Goal: Information Seeking & Learning: Learn about a topic

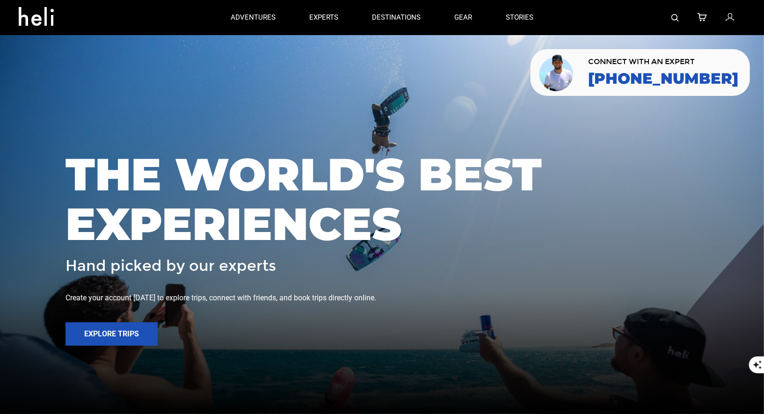
click at [683, 15] on div at bounding box center [647, 17] width 195 height 35
click at [674, 17] on img at bounding box center [674, 17] width 7 height 7
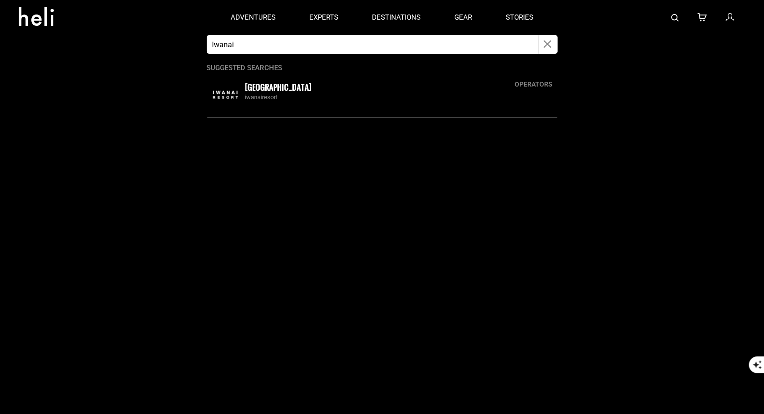
type input "Iwanai"
click at [258, 90] on small "[GEOGRAPHIC_DATA]" at bounding box center [278, 87] width 67 height 12
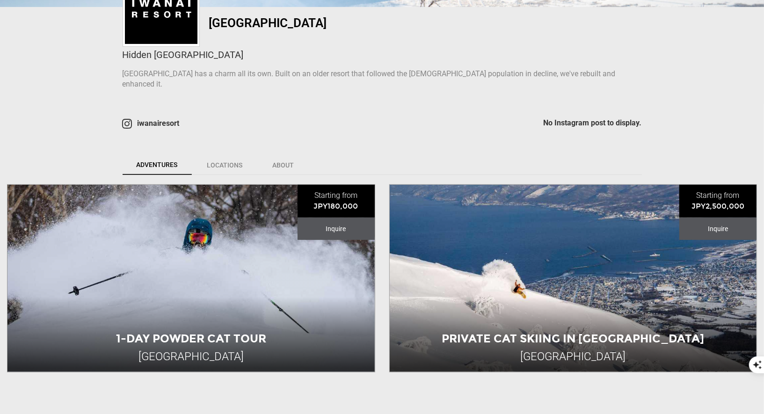
scroll to position [333, 0]
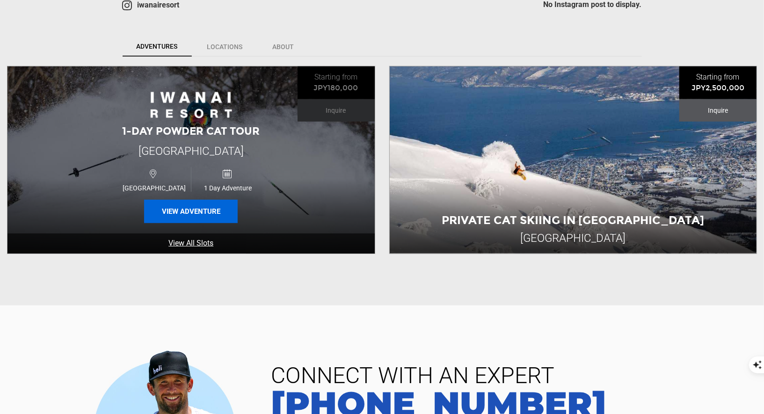
click at [222, 210] on button "View Adventure" at bounding box center [191, 211] width 94 height 23
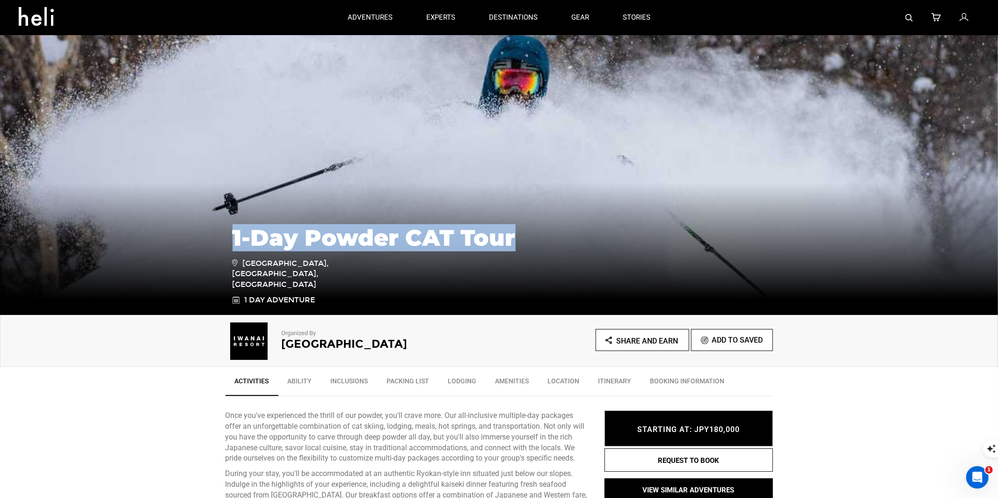
drag, startPoint x: 525, startPoint y: 258, endPoint x: 331, endPoint y: 233, distance: 195.7
click at [331, 232] on div "1-Day Powder CAT Tour Iwanai, Hokkaido, Japan 1 Day Adventure" at bounding box center [499, 244] width 998 height 140
copy h1 "1-Day Powder CAT Tour"
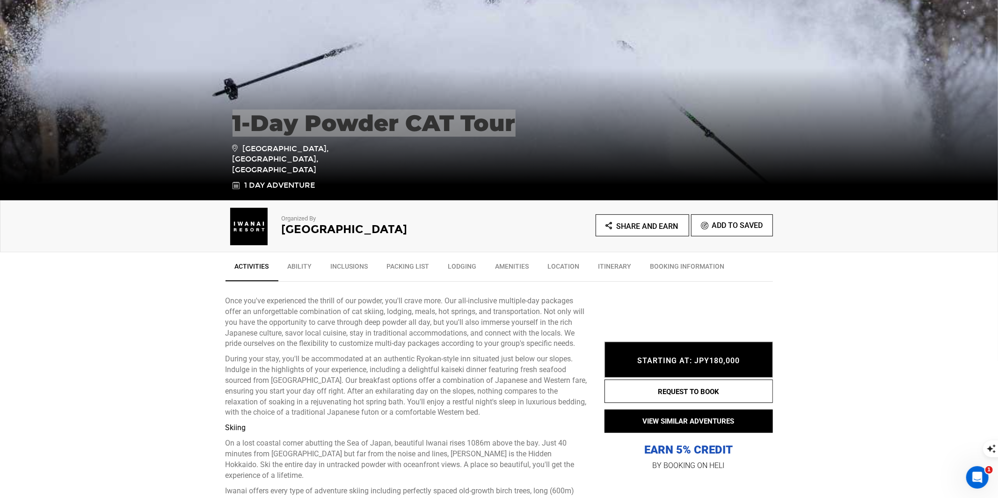
scroll to position [115, 0]
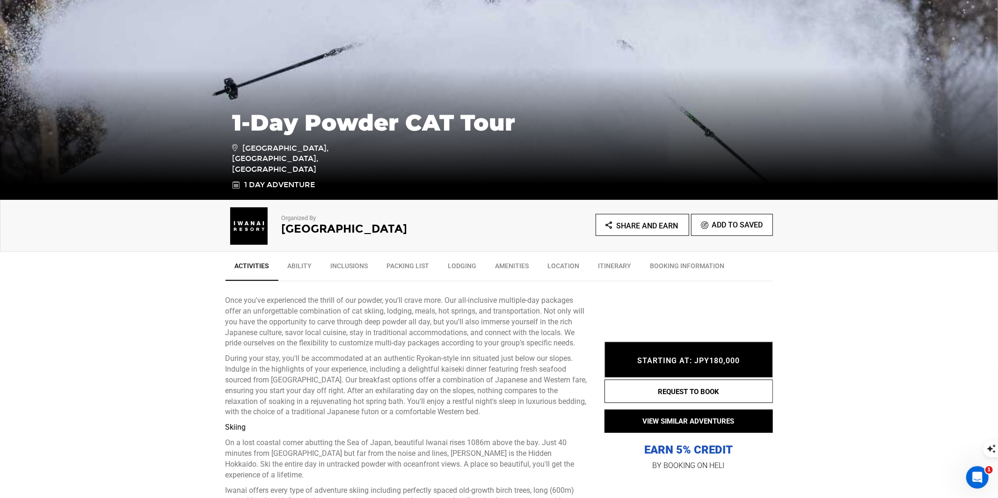
click at [392, 375] on p "During your stay, you'll be accommodated at an authentic Ryokan-style inn situa…" at bounding box center [407, 385] width 365 height 64
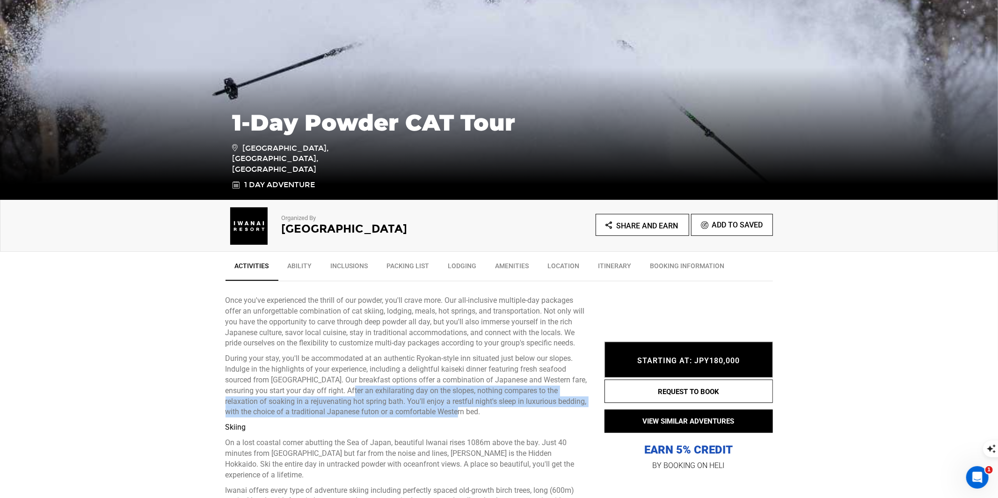
drag, startPoint x: 473, startPoint y: 407, endPoint x: 344, endPoint y: 390, distance: 130.3
click at [344, 390] on p "During your stay, you'll be accommodated at an authentic Ryokan-style inn situa…" at bounding box center [407, 385] width 365 height 64
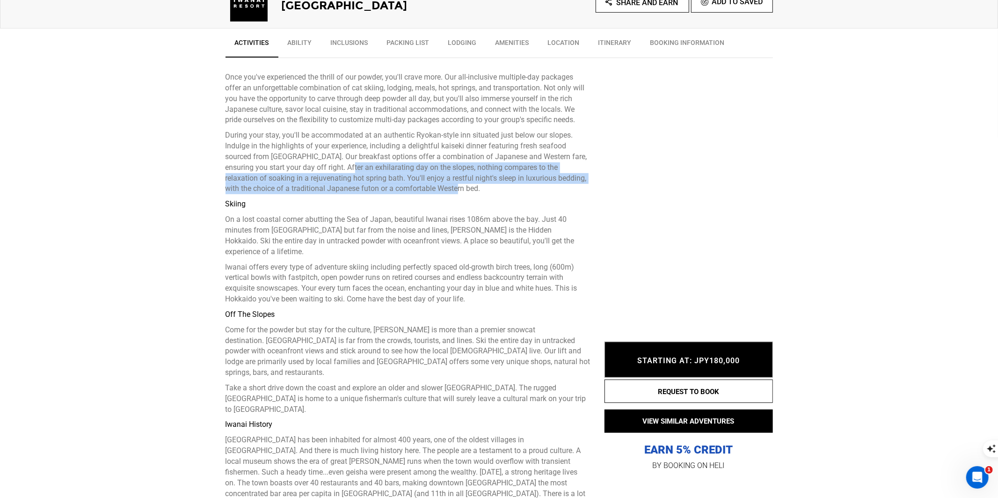
scroll to position [342, 0]
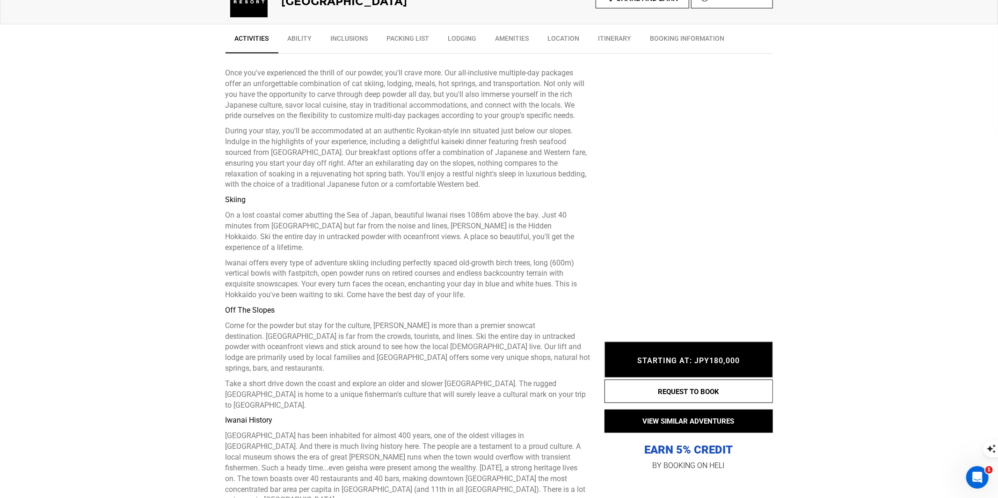
click at [550, 378] on p "Take a short drive down the coast and explore an older and slower [GEOGRAPHIC_D…" at bounding box center [407, 394] width 365 height 32
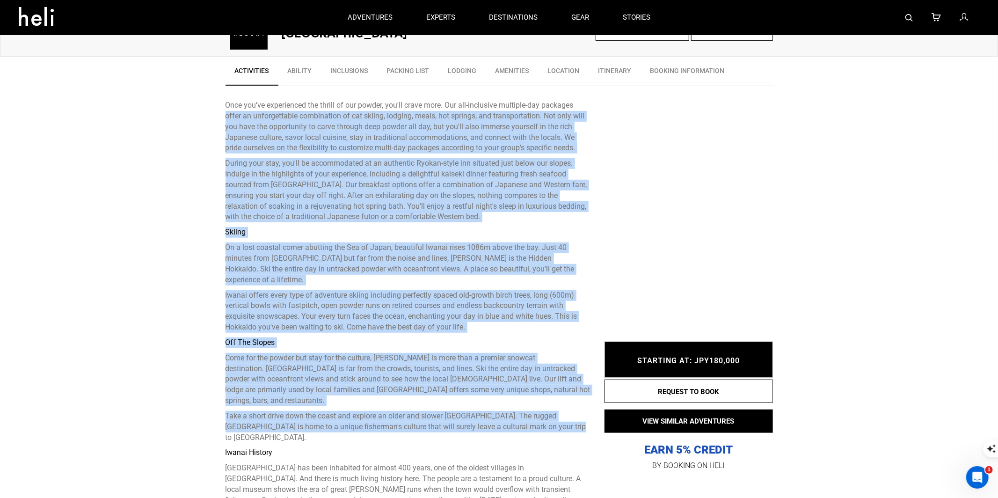
drag, startPoint x: 553, startPoint y: 369, endPoint x: 217, endPoint y: 119, distance: 418.9
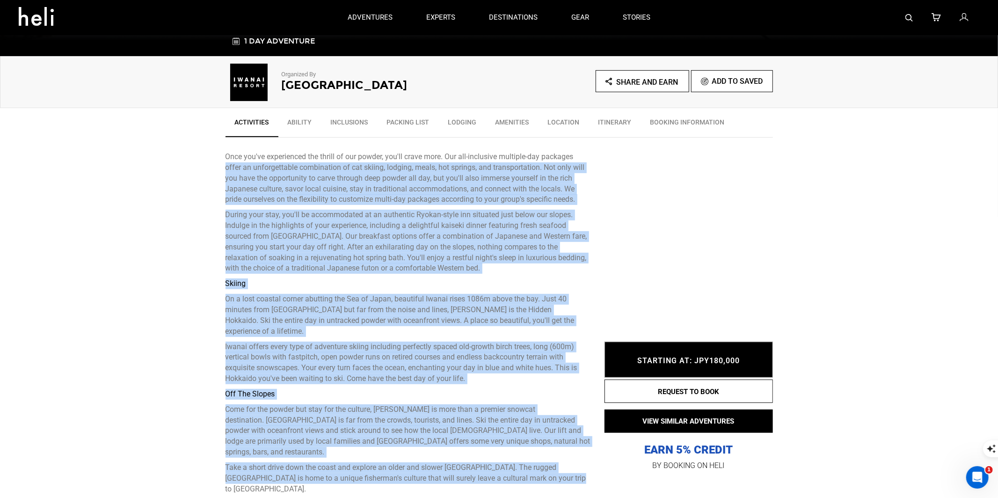
scroll to position [235, 0]
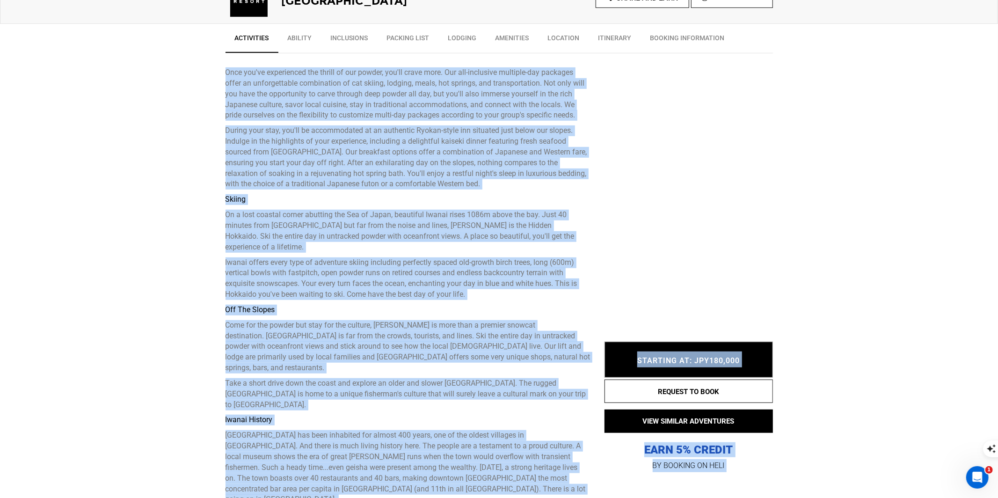
scroll to position [354, 0]
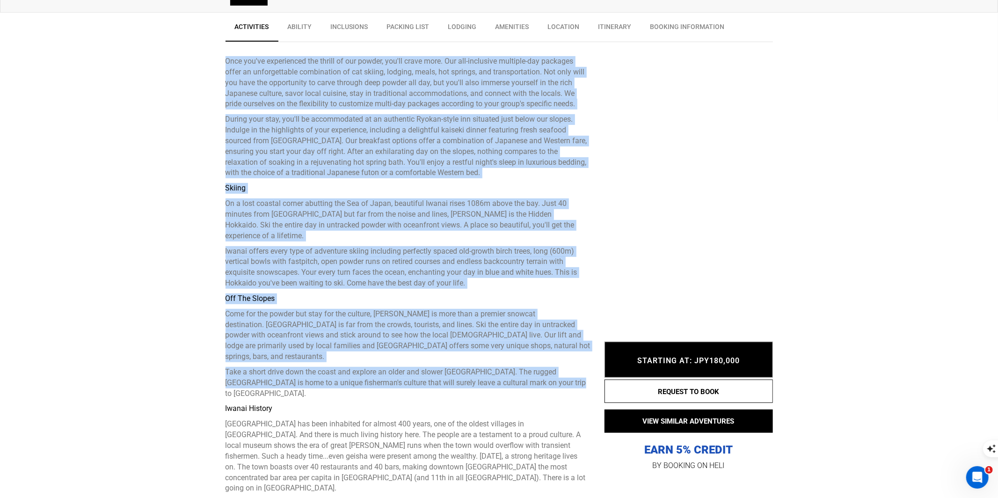
drag, startPoint x: 221, startPoint y: 180, endPoint x: 552, endPoint y: 361, distance: 378.1
copy div "Once you've experienced the thrill of our powder, you'll crave more. Our all-in…"
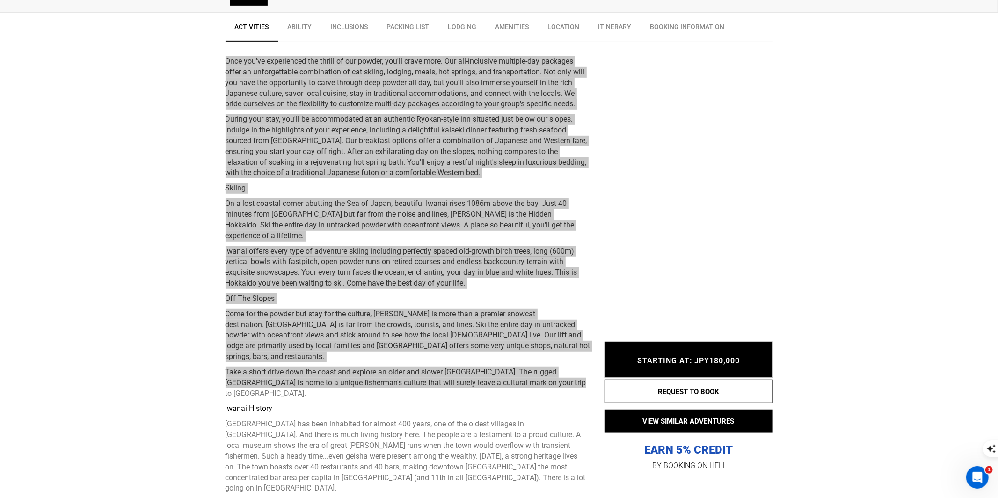
scroll to position [0, 0]
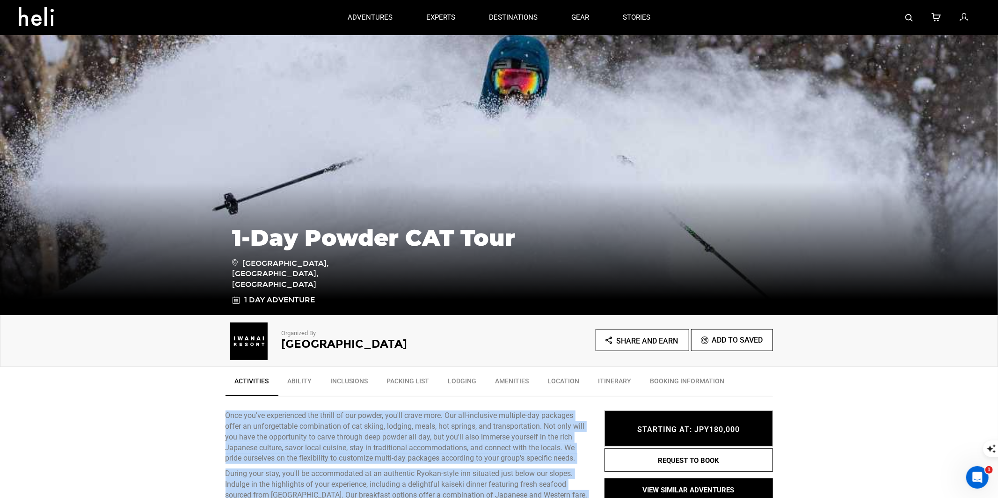
click at [763, 16] on img at bounding box center [908, 17] width 7 height 7
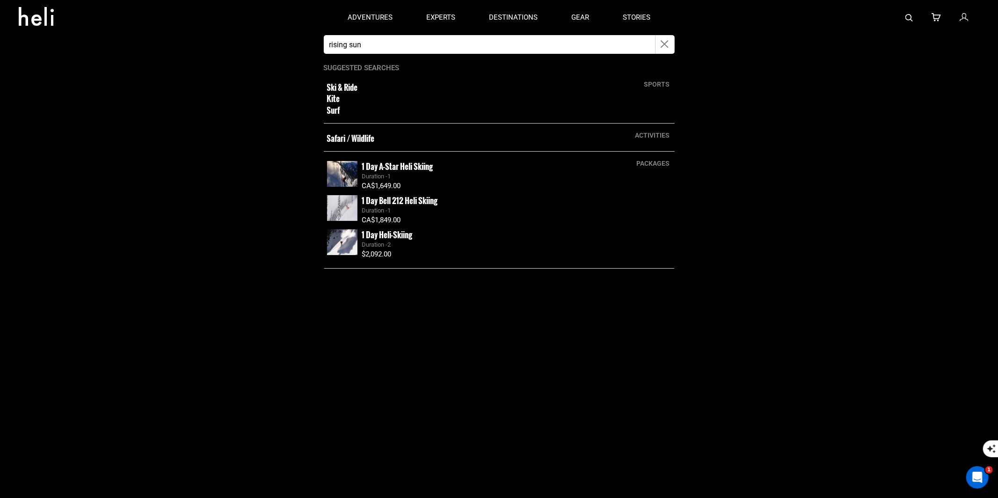
type input "rising sun"
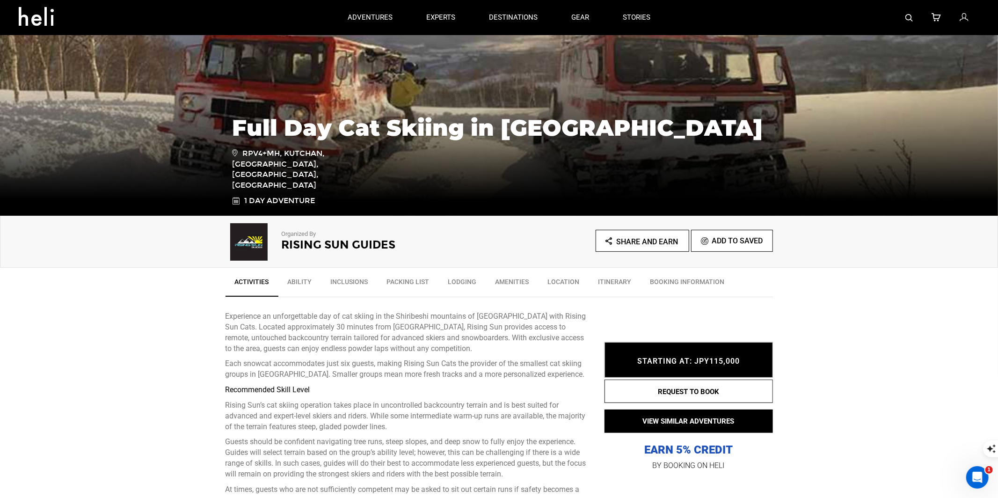
scroll to position [102, 0]
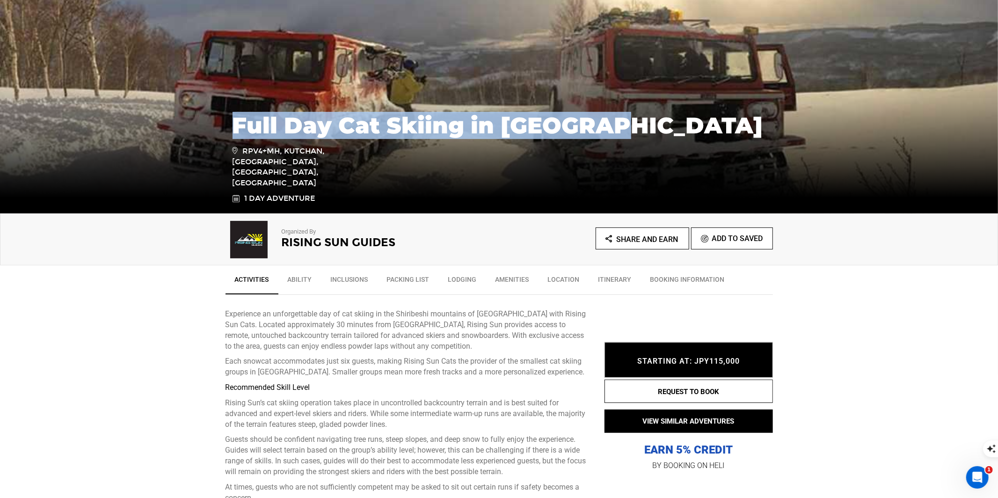
drag, startPoint x: 636, startPoint y: 141, endPoint x: 257, endPoint y: 129, distance: 378.7
click at [257, 129] on div "Full Day Cat Skiing in Hokkaido RPV4+MH, Kutchan, Abuta District, Hokkaido, Jap…" at bounding box center [498, 153] width 547 height 101
copy h1 "Full Day Cat Skiing in Hokkaido"
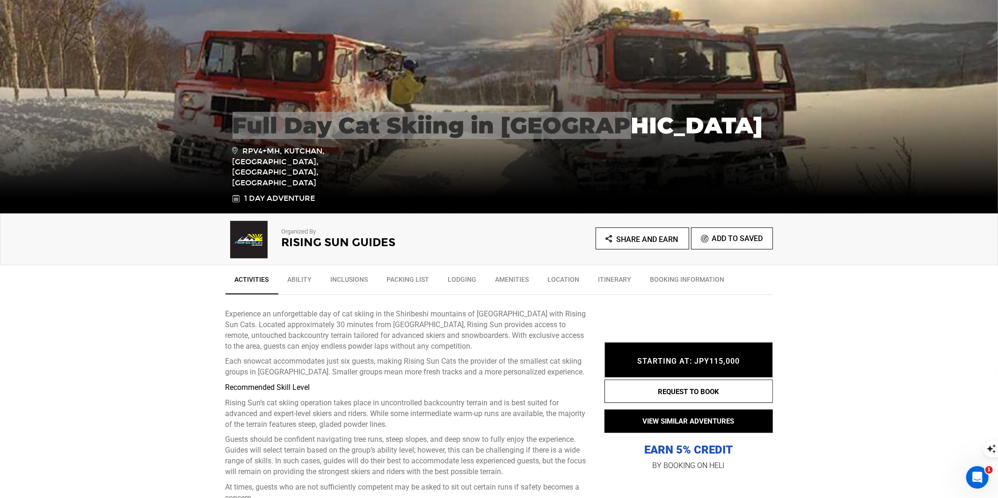
type input "rising sun"
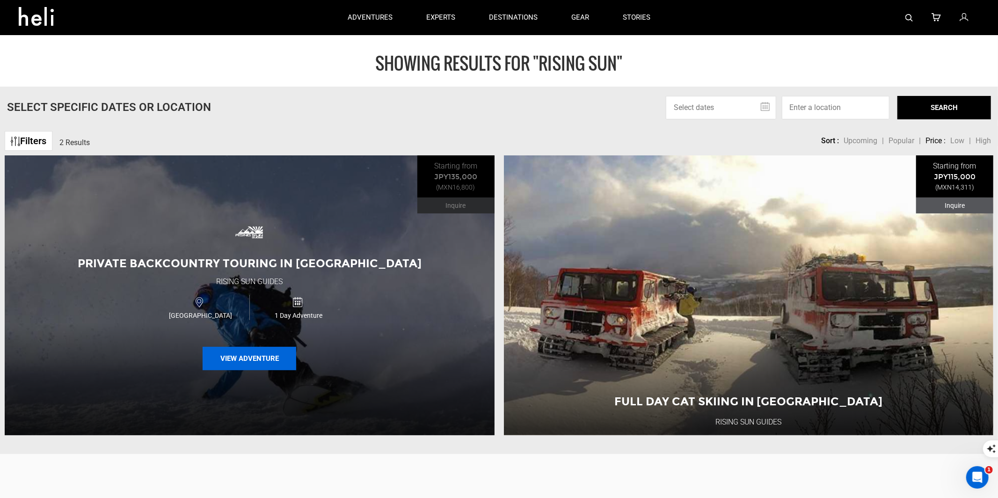
click at [247, 347] on button "View Adventure" at bounding box center [250, 358] width 94 height 23
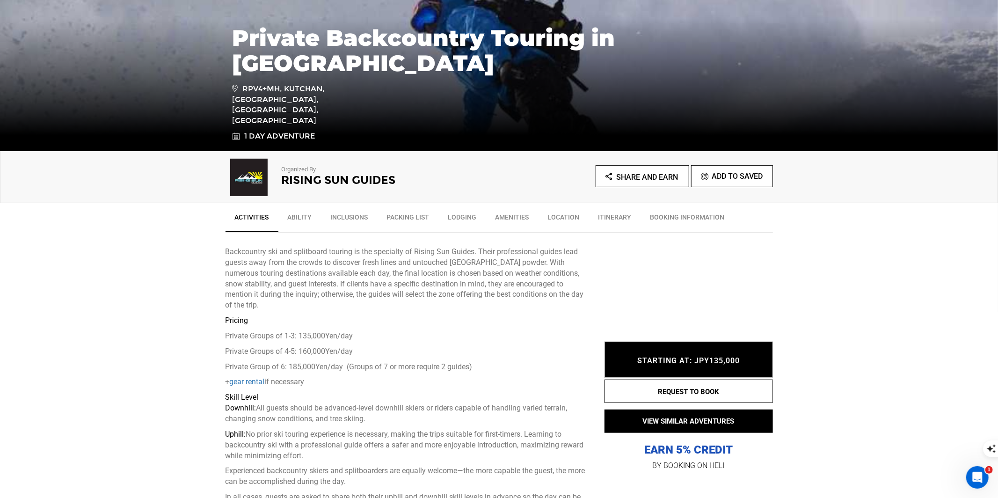
scroll to position [167, 0]
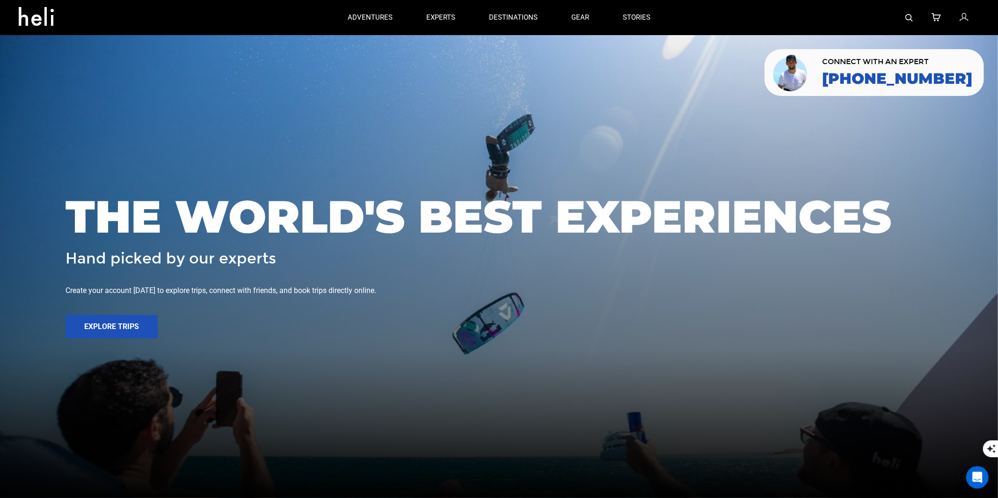
click at [910, 19] on img at bounding box center [908, 17] width 7 height 7
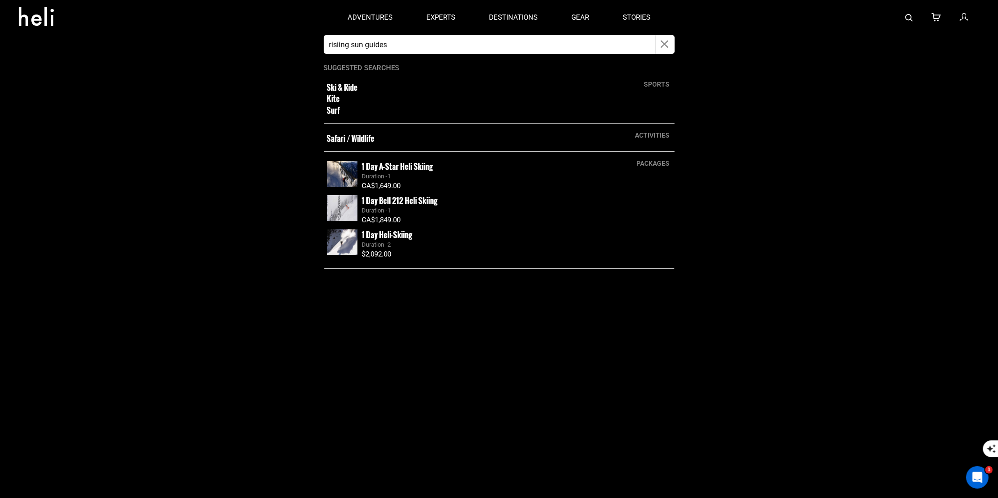
type input "risiing sun guides"
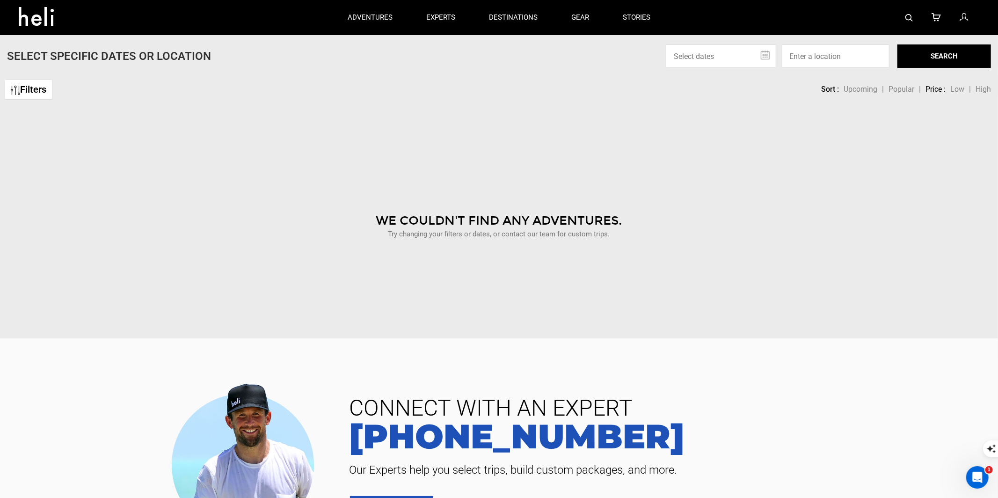
click at [908, 22] on link at bounding box center [908, 17] width 7 height 35
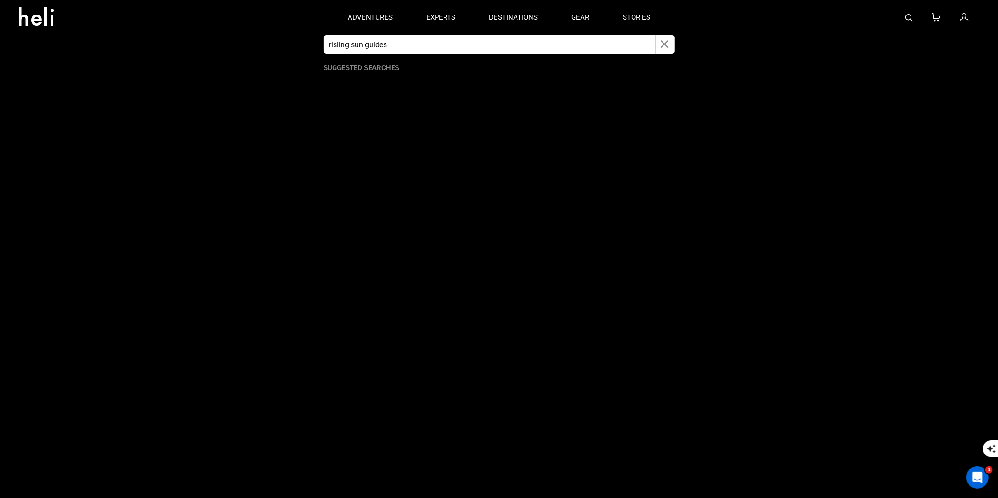
click at [664, 44] on icon "button" at bounding box center [665, 44] width 8 height 11
type input "rising sun"
click at [357, 92] on img at bounding box center [342, 95] width 30 height 26
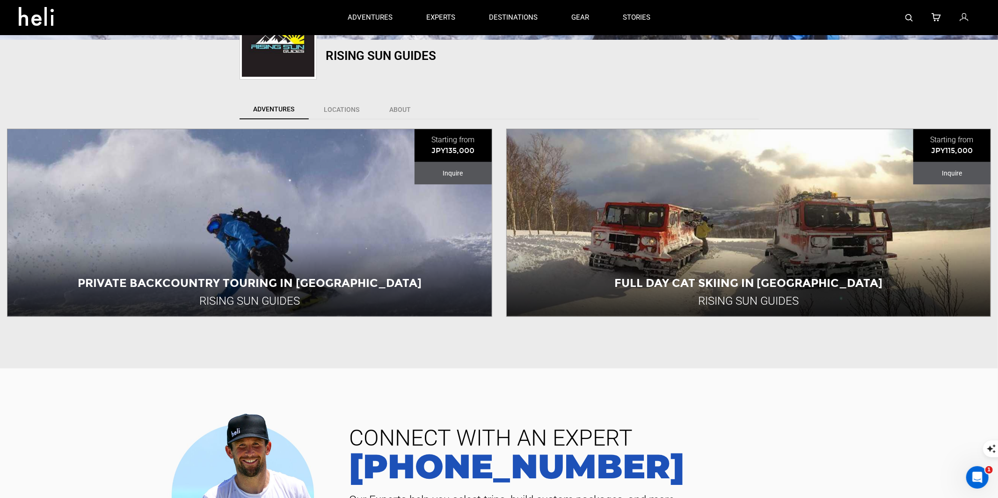
scroll to position [320, 0]
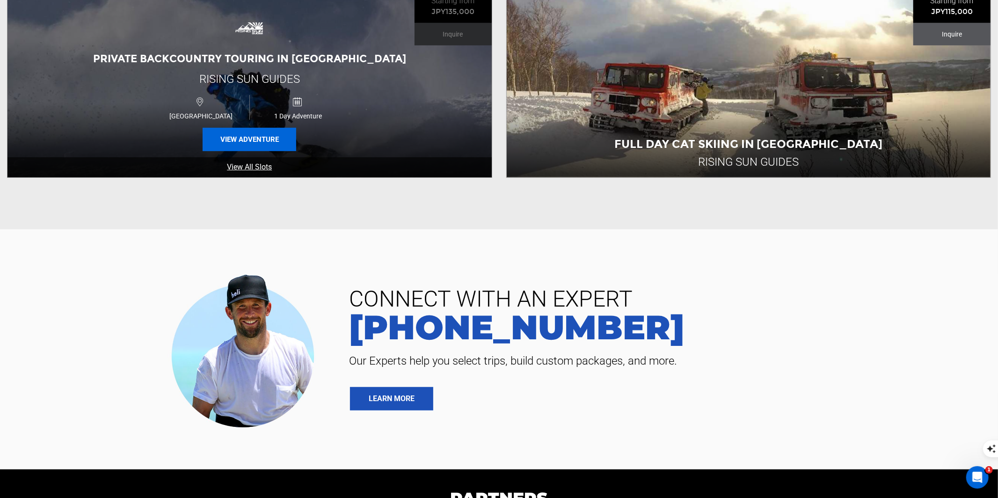
click at [261, 133] on button "View Adventure" at bounding box center [250, 139] width 94 height 23
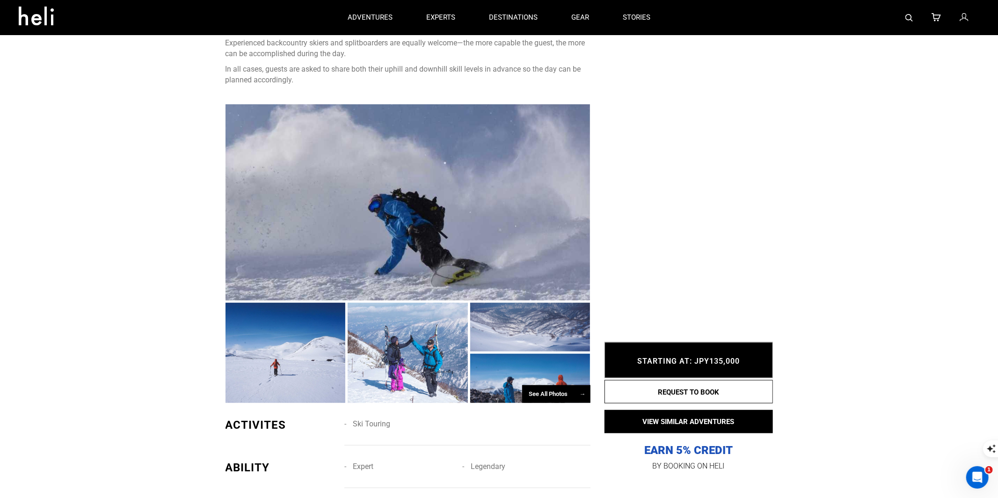
scroll to position [447, 0]
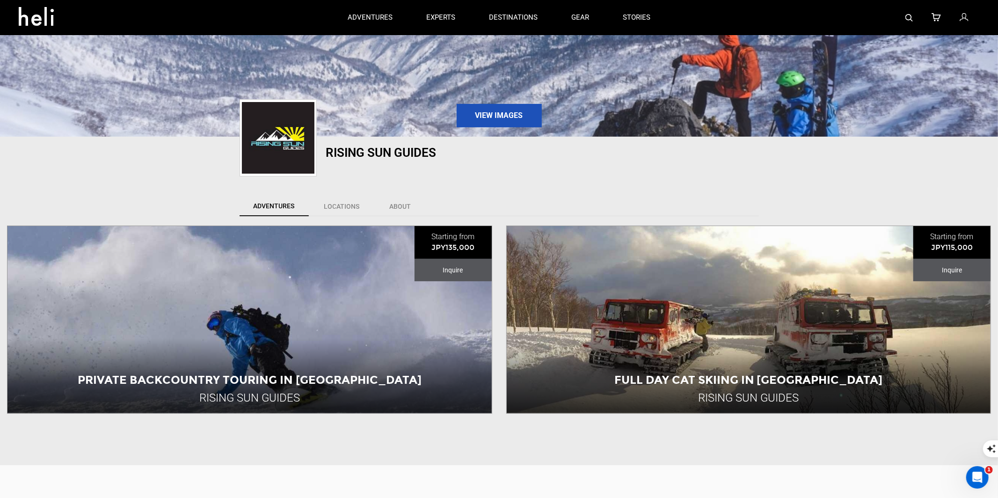
scroll to position [97, 0]
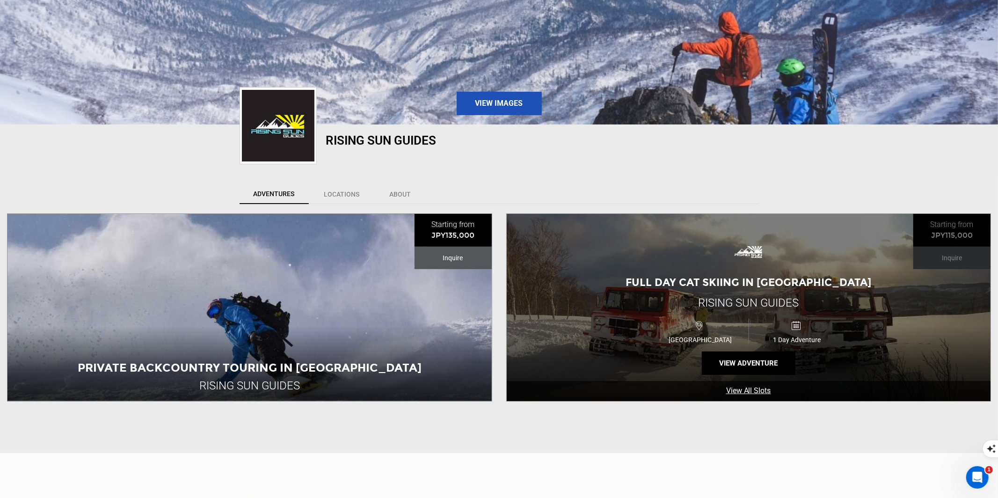
click at [733, 334] on div "[GEOGRAPHIC_DATA]" at bounding box center [700, 331] width 97 height 24
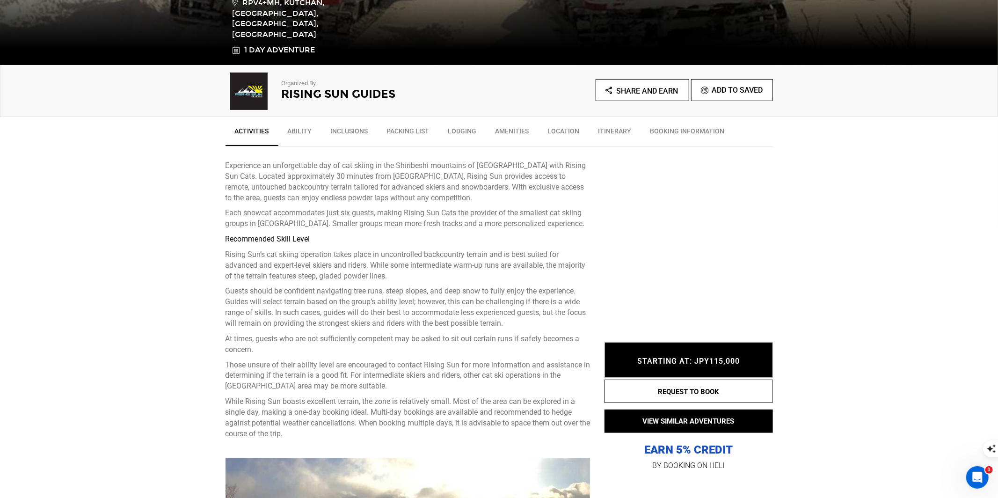
scroll to position [277, 0]
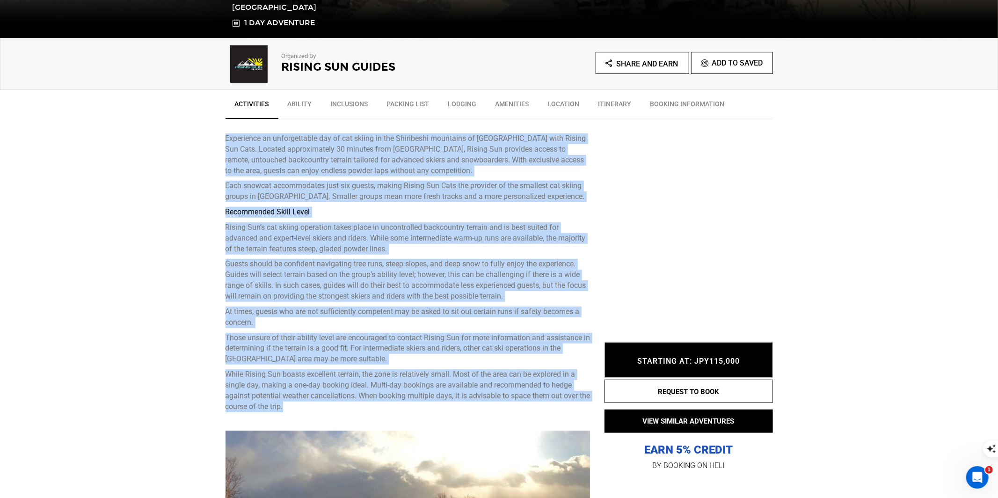
drag, startPoint x: 312, startPoint y: 410, endPoint x: 235, endPoint y: 126, distance: 294.6
click at [235, 126] on div "Experience an unforgettable day of cat skiing in the Shiribeshi mountains of Ho…" at bounding box center [407, 267] width 365 height 297
copy div "Experience an unforgettable day of cat skiing in the Shiribeshi mountains of Ho…"
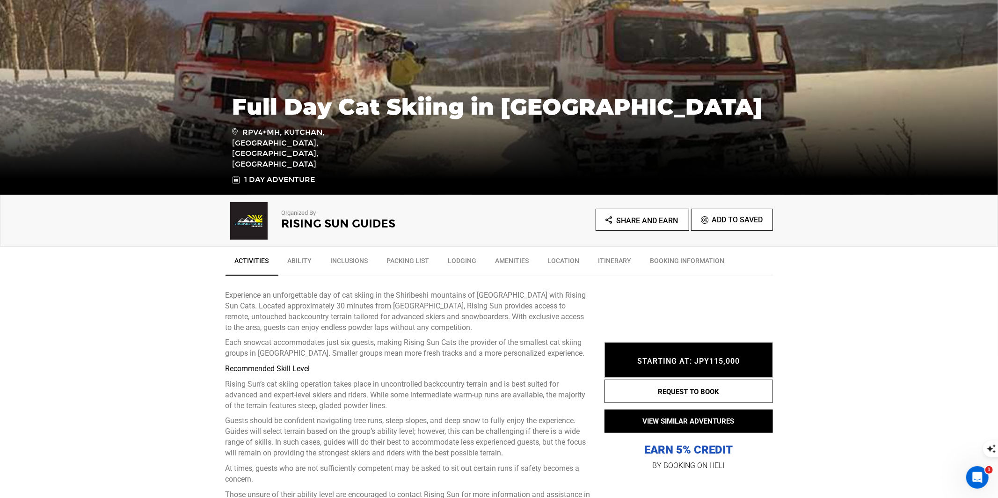
scroll to position [0, 0]
